Goal: Check status: Check status

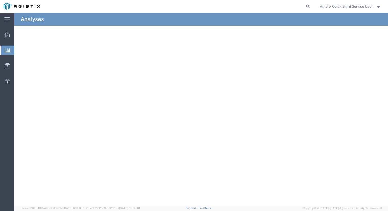
click at [16, 8] on img at bounding box center [22, 7] width 36 height 8
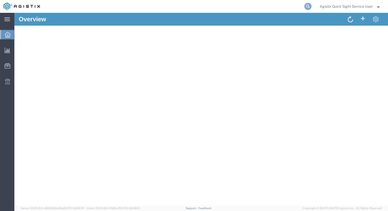
click at [306, 7] on icon at bounding box center [307, 6] width 7 height 7
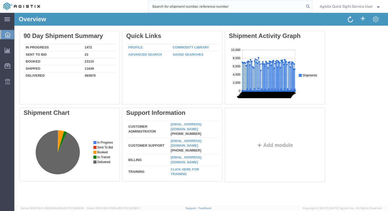
click at [265, 7] on input "search" at bounding box center [226, 6] width 156 height 12
paste input "Shipment Order Id 55654259"
click at [182, 6] on input "Shipment Order Id 55654259" at bounding box center [226, 6] width 156 height 12
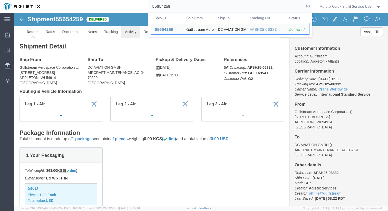
click link "Activity"
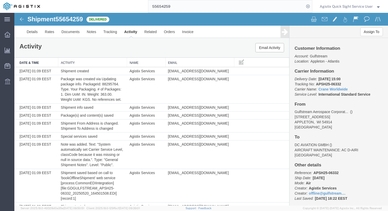
click at [274, 8] on input "55654259" at bounding box center [226, 6] width 156 height 12
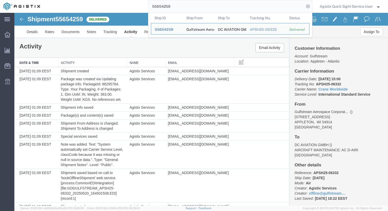
click at [274, 8] on input "55654259" at bounding box center [226, 6] width 156 height 12
paste input "ship_no_from 55267434"
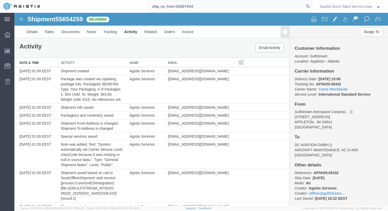
click at [175, 7] on input "ship_no_from 55267434" at bounding box center [226, 6] width 156 height 12
type input "55267434"
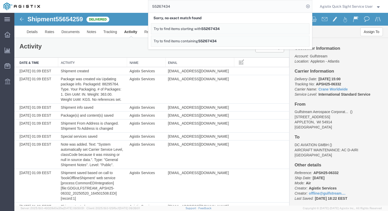
click at [179, 8] on input "55267434" at bounding box center [226, 6] width 156 height 12
click at [340, 5] on span "Agistix Quick Sight Service User" at bounding box center [346, 7] width 53 height 6
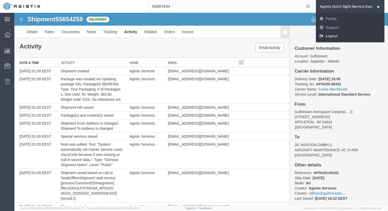
click at [332, 35] on link "Logout" at bounding box center [350, 36] width 69 height 9
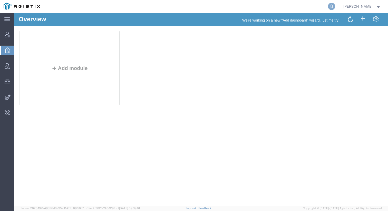
click at [334, 5] on icon at bounding box center [331, 6] width 7 height 7
click at [306, 5] on input "search" at bounding box center [250, 6] width 156 height 12
paste input "ship_no_from 55267434"
click at [202, 4] on input "ship_no_from 55267434" at bounding box center [250, 6] width 156 height 12
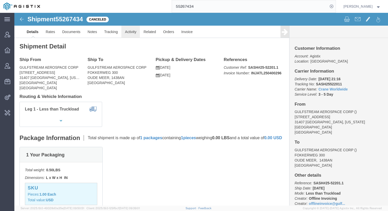
click link "Activity"
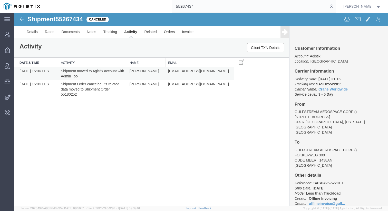
drag, startPoint x: 73, startPoint y: 71, endPoint x: 109, endPoint y: 75, distance: 36.2
click at [109, 75] on td "Shipment moved to Agistix account with Admin Tool" at bounding box center [92, 73] width 69 height 13
click at [116, 73] on td "Shipment moved to Agistix account with Admin Tool" at bounding box center [92, 73] width 69 height 13
drag, startPoint x: 136, startPoint y: 73, endPoint x: 159, endPoint y: 75, distance: 23.2
click at [159, 75] on td "[PERSON_NAME]" at bounding box center [146, 73] width 38 height 13
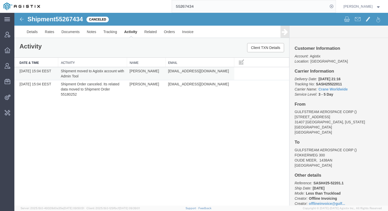
click at [159, 75] on td "[PERSON_NAME]" at bounding box center [146, 73] width 38 height 13
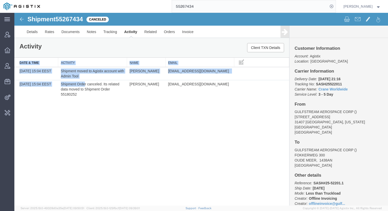
drag, startPoint x: 84, startPoint y: 84, endPoint x: 126, endPoint y: 101, distance: 45.1
click at [126, 101] on div "Shipment 55267434 2 of 2 Canceled Details Rates Documents Notes Tracking Activi…" at bounding box center [201, 109] width 374 height 193
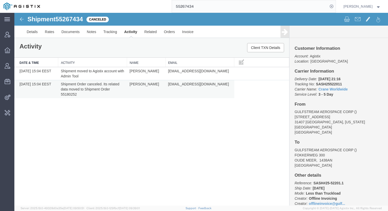
click at [129, 91] on td "[PERSON_NAME]" at bounding box center [146, 89] width 38 height 18
click at [236, 6] on input "55267434" at bounding box center [250, 6] width 156 height 12
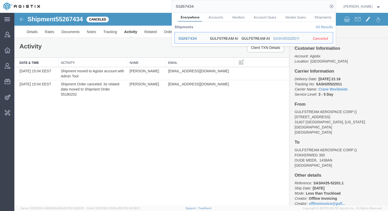
click at [206, 9] on input "55267434" at bounding box center [250, 6] width 156 height 12
paste input "ship_no_to 55180252"
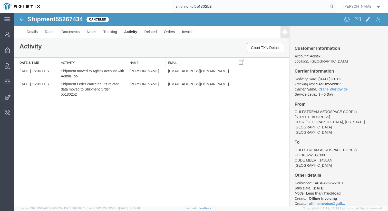
click at [199, 6] on input "ship_no_to 55180252" at bounding box center [250, 6] width 156 height 12
type input "55180252"
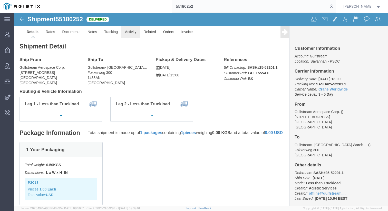
click link "Activity"
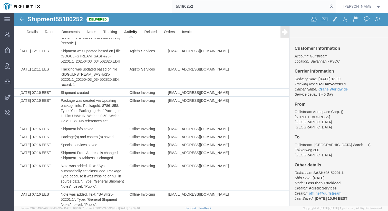
scroll to position [550, 0]
drag, startPoint x: 66, startPoint y: 98, endPoint x: 104, endPoint y: 97, distance: 38.0
click at [104, 97] on td "Shipment created" at bounding box center [92, 93] width 69 height 8
drag, startPoint x: 97, startPoint y: 98, endPoint x: 50, endPoint y: 97, distance: 46.7
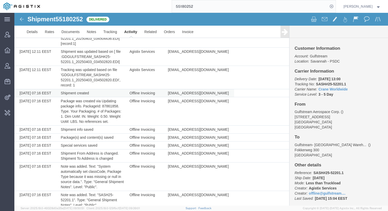
click at [50, 97] on tr "[DATE] 07:16 EEST Shipment created Offline Invoicing [EMAIL_ADDRESS][DOMAIN_NAM…" at bounding box center [151, 93] width 275 height 8
click at [98, 97] on td "Shipment created" at bounding box center [92, 93] width 69 height 8
click at [188, 32] on link "Invoice" at bounding box center [188, 32] width 18 height 12
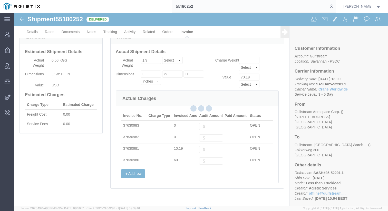
scroll to position [46, 0]
